Goal: Information Seeking & Learning: Learn about a topic

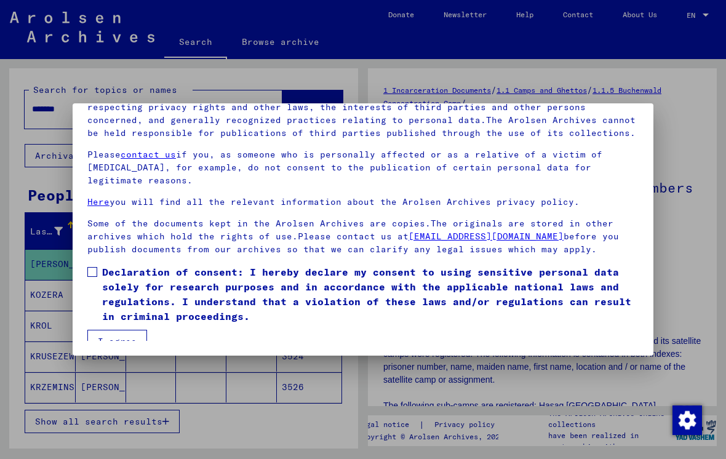
scroll to position [132, 0]
click at [121, 331] on button "I agree" at bounding box center [117, 341] width 60 height 23
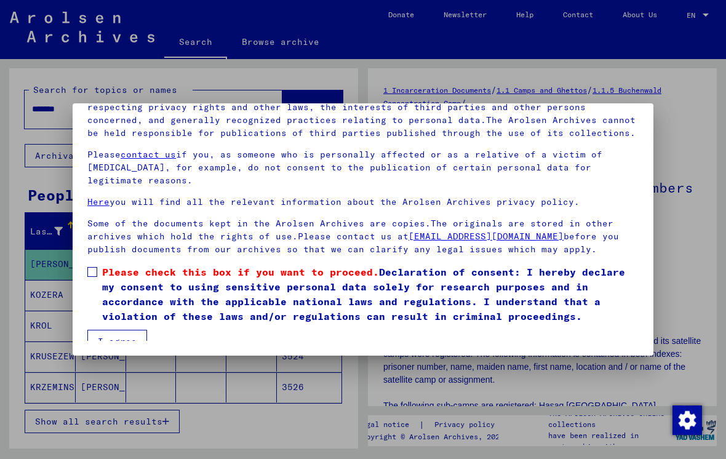
scroll to position [113, 0]
click at [109, 268] on span "Please check this box if you want to proceed." at bounding box center [240, 272] width 277 height 12
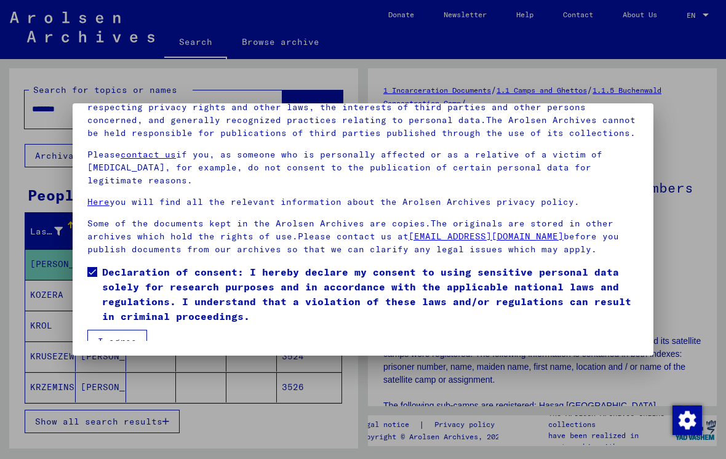
click at [140, 334] on button "I agree" at bounding box center [117, 341] width 60 height 23
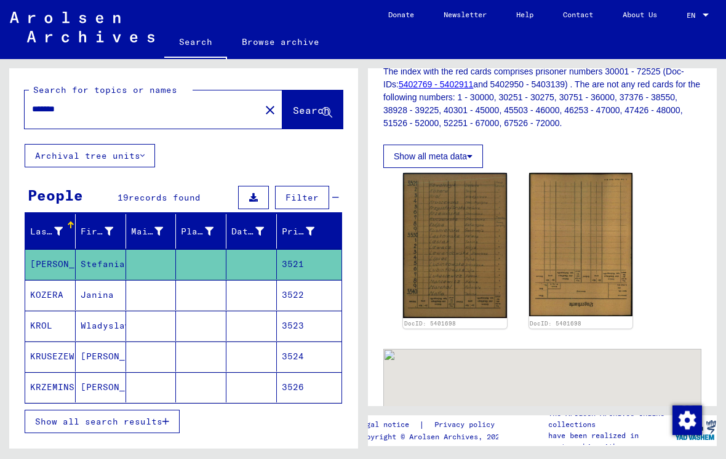
scroll to position [593, 0]
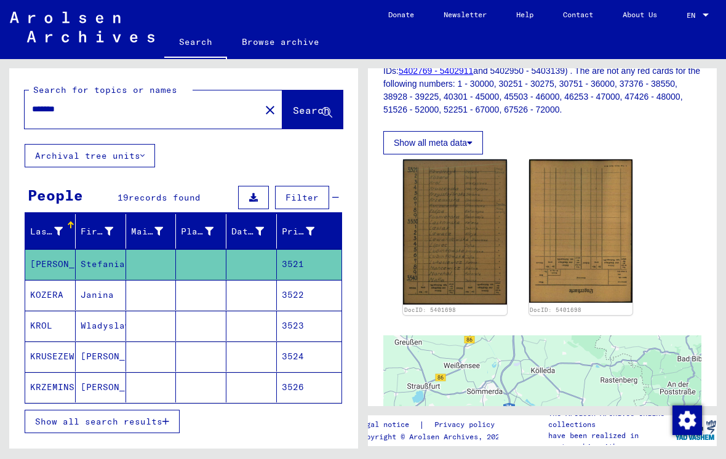
click at [465, 165] on img at bounding box center [455, 231] width 104 height 145
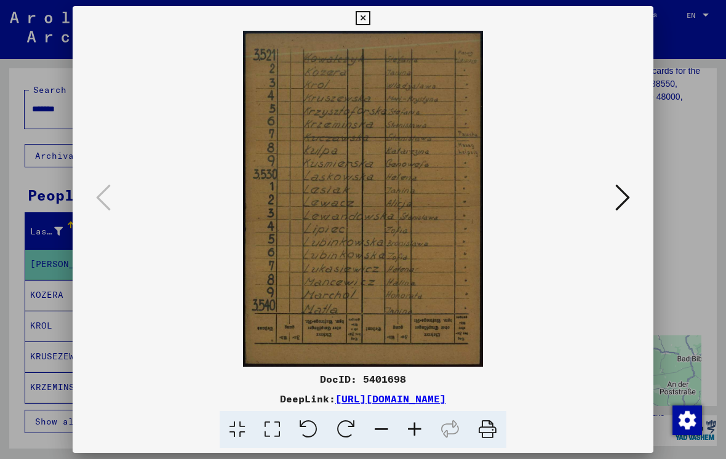
click at [680, 130] on div at bounding box center [363, 229] width 726 height 459
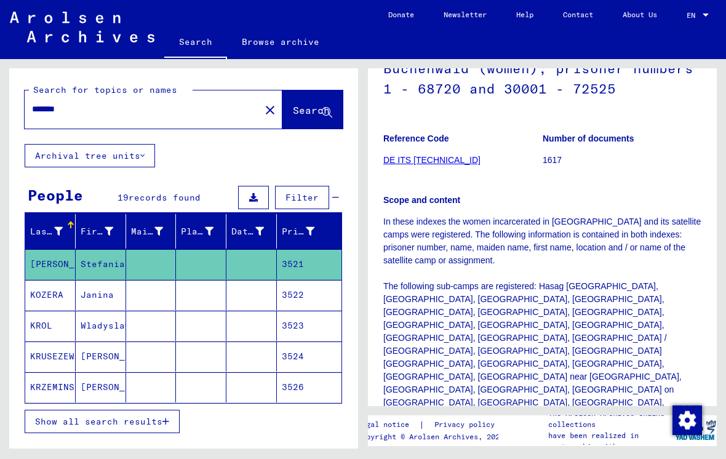
scroll to position [119, 0]
click at [263, 106] on mat-icon "close" at bounding box center [270, 110] width 15 height 15
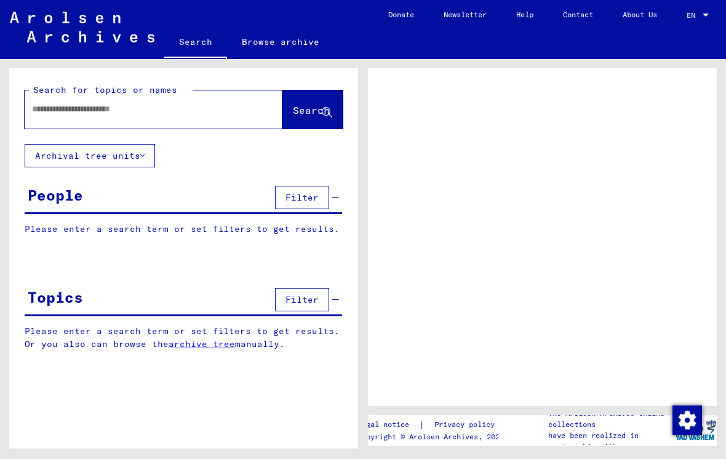
click at [219, 114] on input "text" at bounding box center [142, 109] width 221 height 13
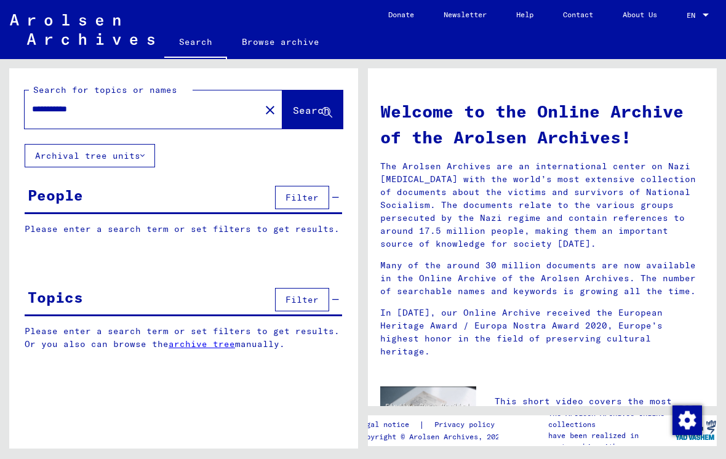
type input "**********"
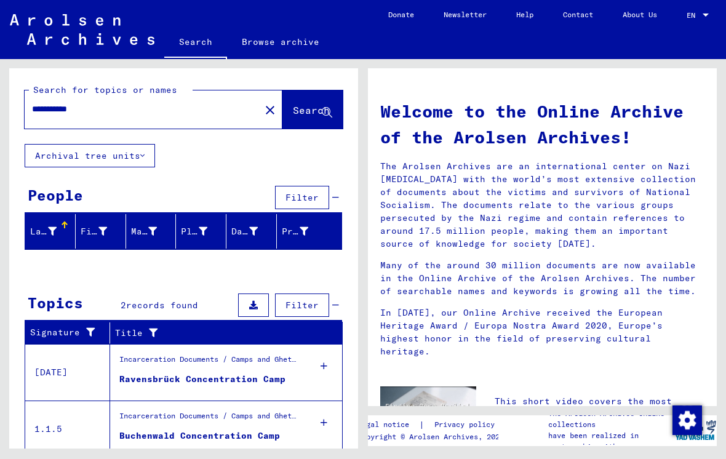
click at [302, 110] on span "Search" at bounding box center [311, 110] width 37 height 12
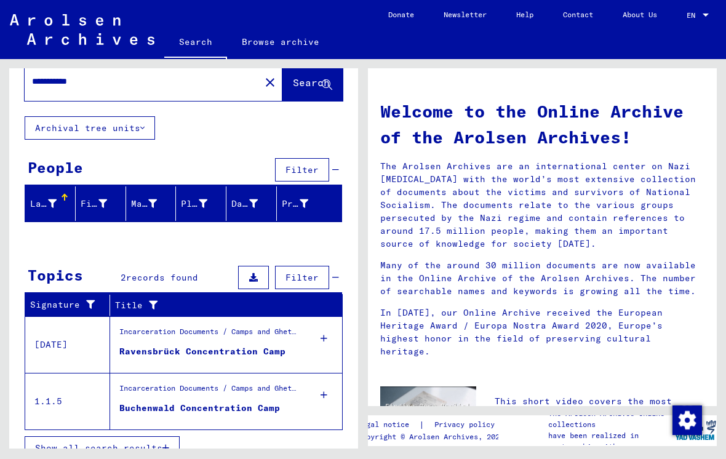
scroll to position [26, 0]
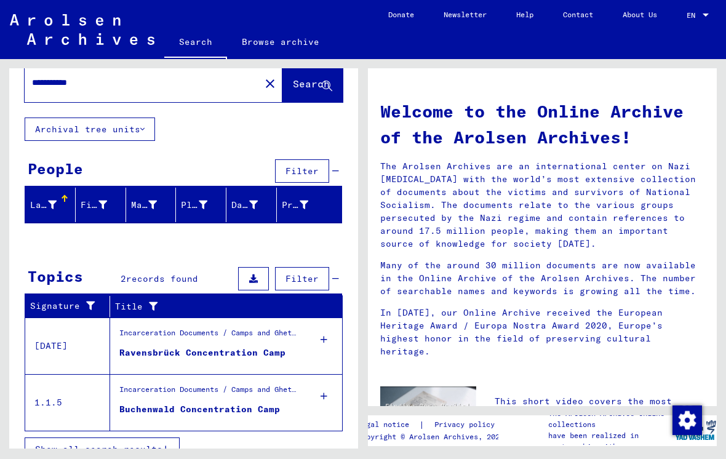
click at [249, 391] on div "Incarceration Documents / Camps and Ghettos" at bounding box center [209, 392] width 180 height 17
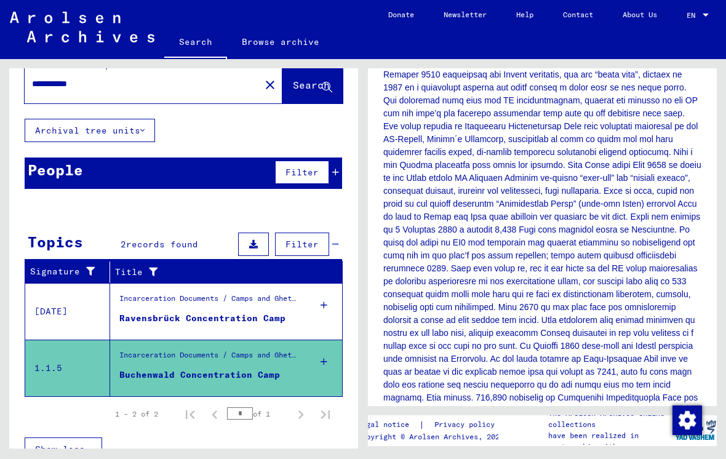
scroll to position [425, 0]
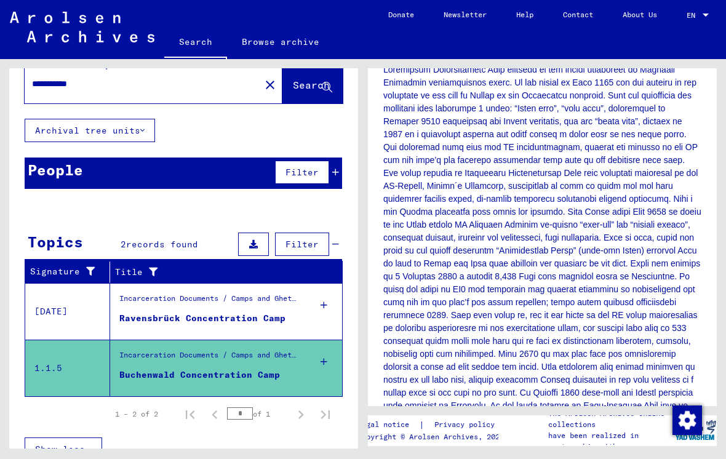
click at [253, 321] on div "Ravensbrück Concentration Camp" at bounding box center [202, 318] width 166 height 13
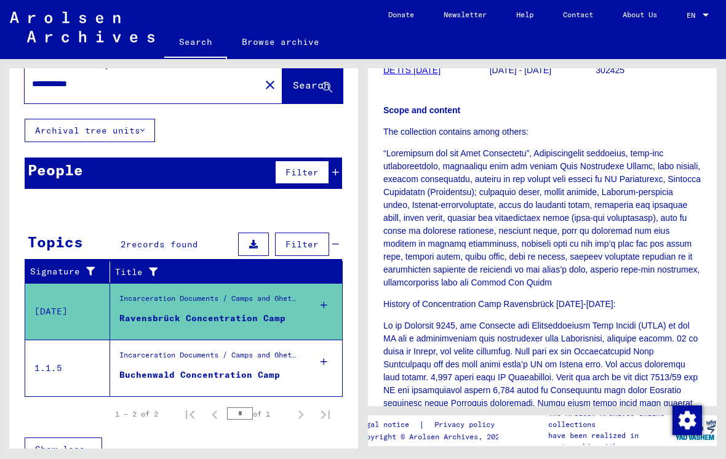
scroll to position [156, 0]
click at [302, 377] on td "Incarceration Documents / Camps and Ghettos Buchenwald Concentration Camp" at bounding box center [226, 368] width 232 height 57
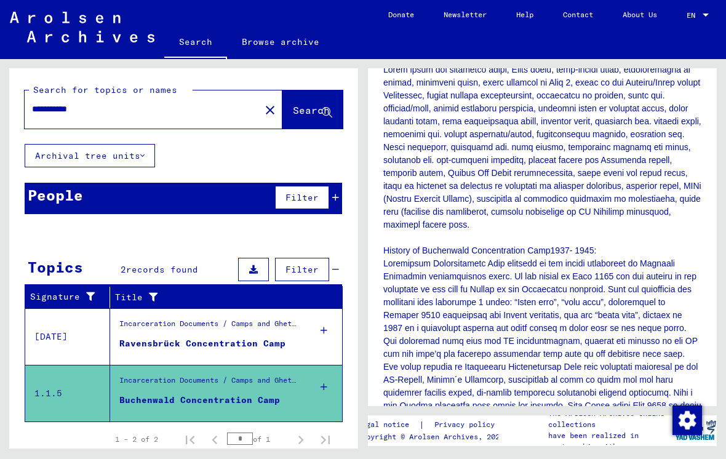
click at [263, 108] on mat-icon "close" at bounding box center [270, 110] width 15 height 15
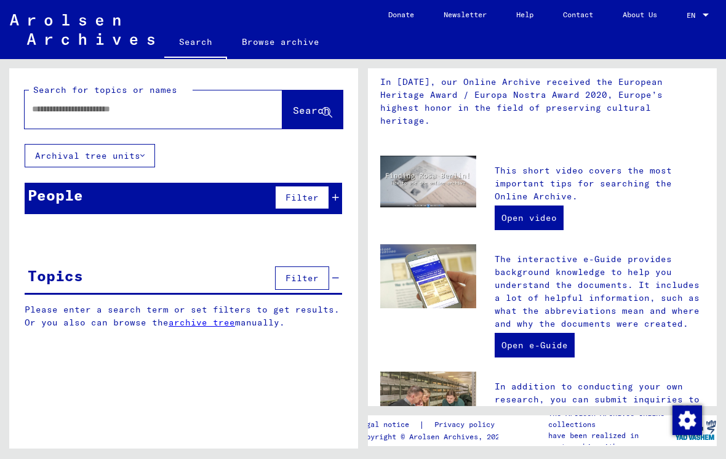
click at [183, 127] on div at bounding box center [154, 109] width 258 height 38
click at [199, 114] on input "text" at bounding box center [139, 109] width 214 height 13
